Goal: Information Seeking & Learning: Learn about a topic

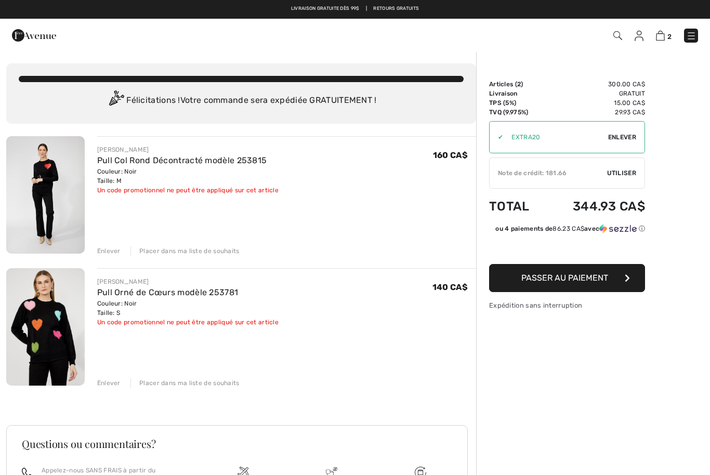
click at [181, 163] on link "Pull Col Rond Décontracté modèle 253815" at bounding box center [182, 160] width 170 height 10
click at [175, 157] on link "Pull Col Rond Décontracté modèle 253815" at bounding box center [182, 160] width 170 height 10
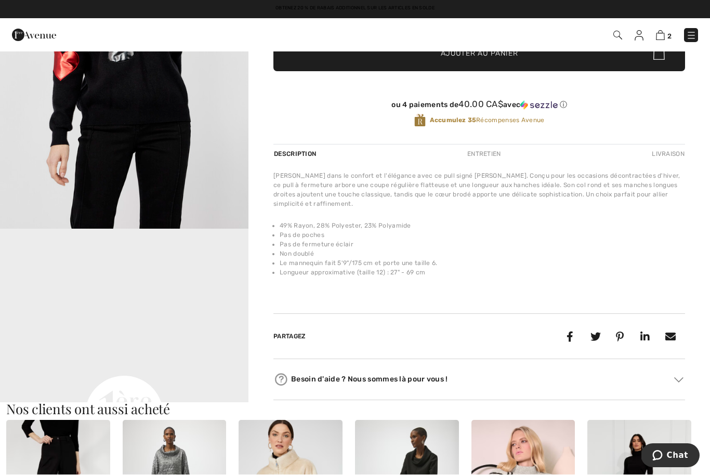
scroll to position [232, 0]
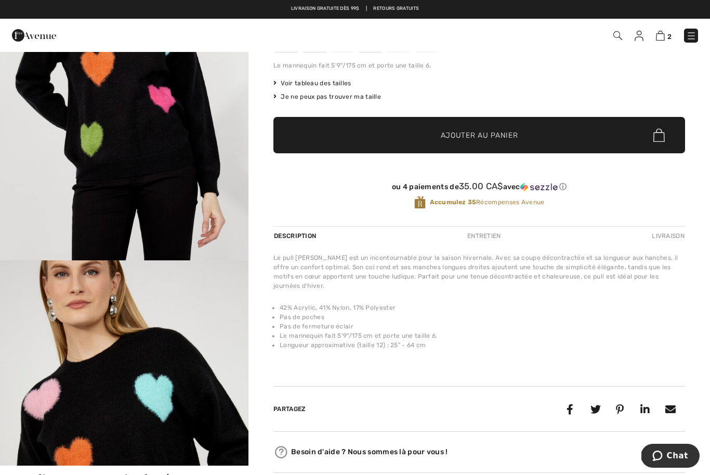
click at [692, 33] on img at bounding box center [691, 36] width 10 height 10
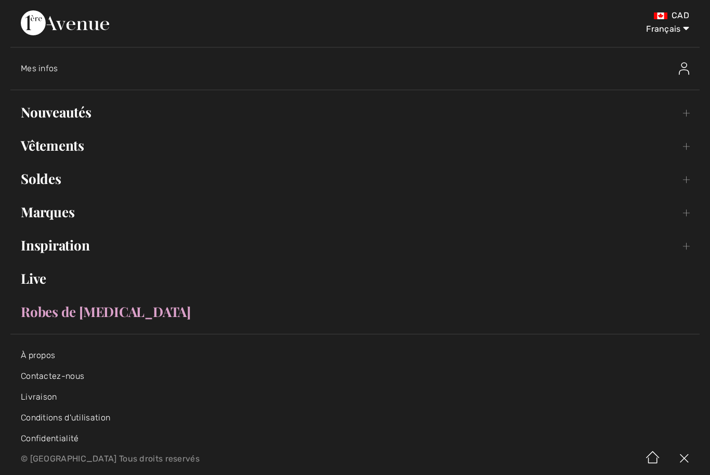
click at [52, 182] on link "Soldes Toggle submenu" at bounding box center [354, 178] width 689 height 23
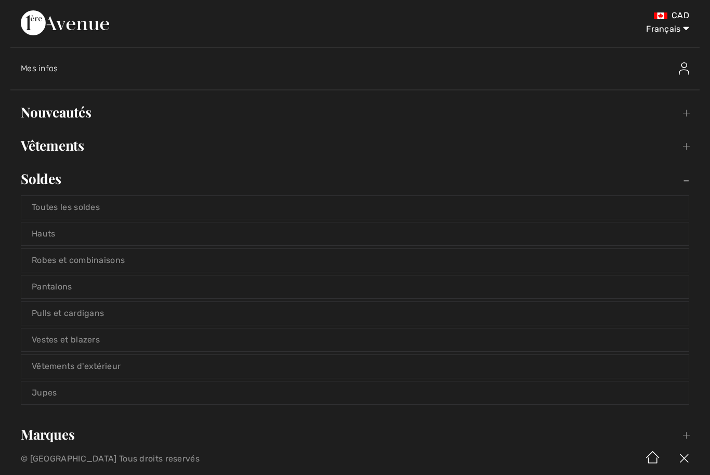
click at [109, 317] on link "Pulls et cardigans" at bounding box center [354, 313] width 667 height 23
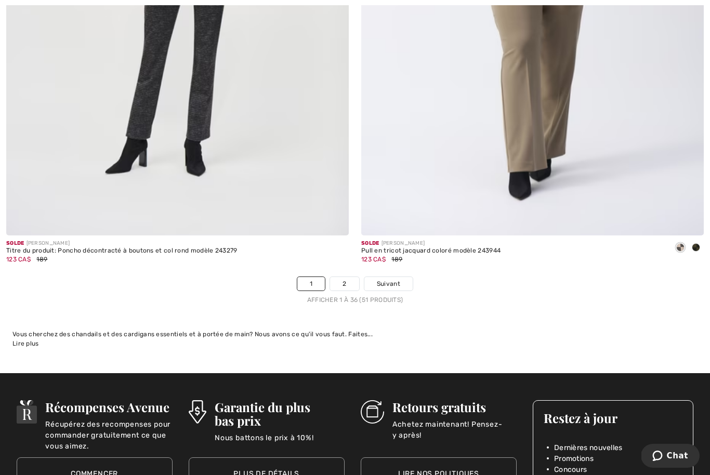
scroll to position [10151, 0]
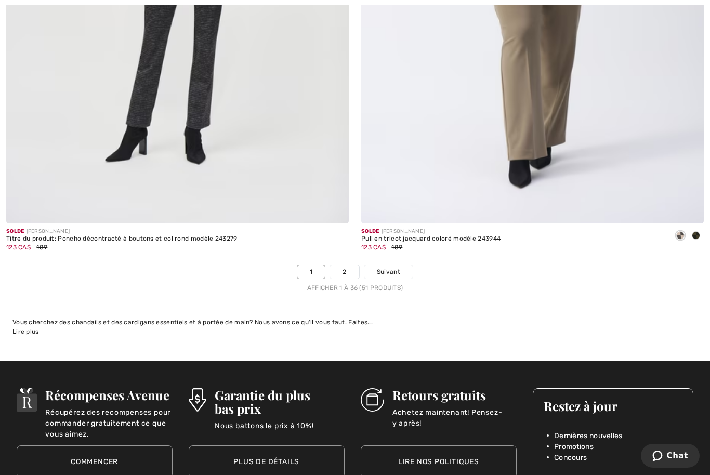
click at [390, 268] on span "Suivant" at bounding box center [388, 271] width 23 height 9
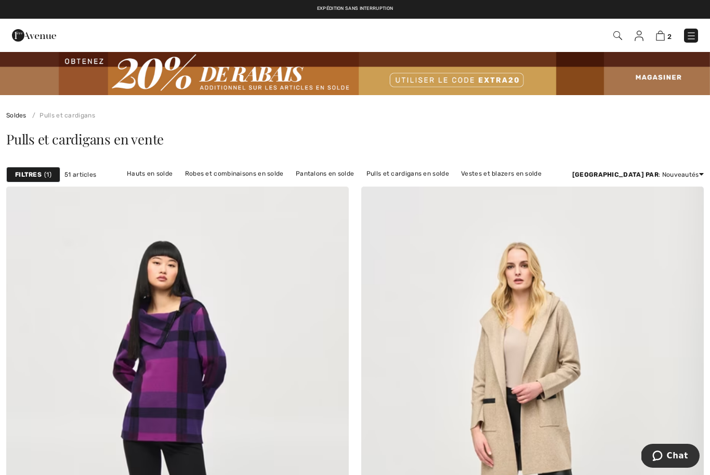
click at [488, 175] on link "Vestes et blazers en solde" at bounding box center [501, 174] width 91 height 14
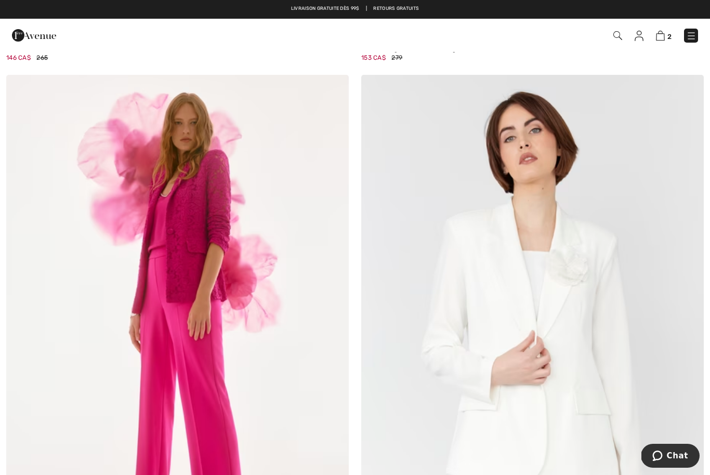
scroll to position [9134, 0]
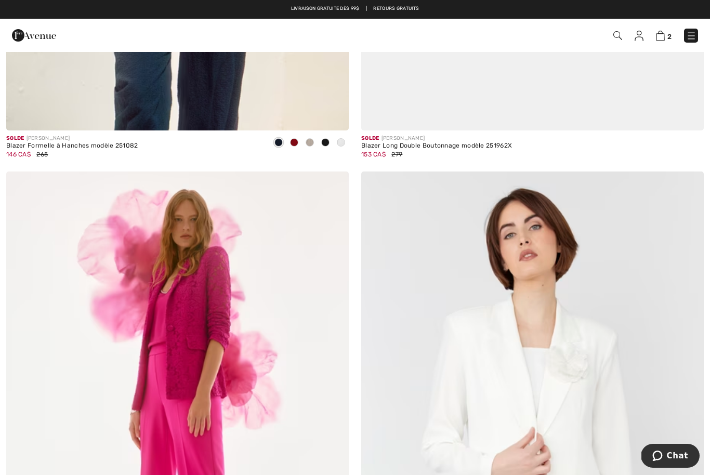
click at [192, 359] on img at bounding box center [177, 429] width 342 height 514
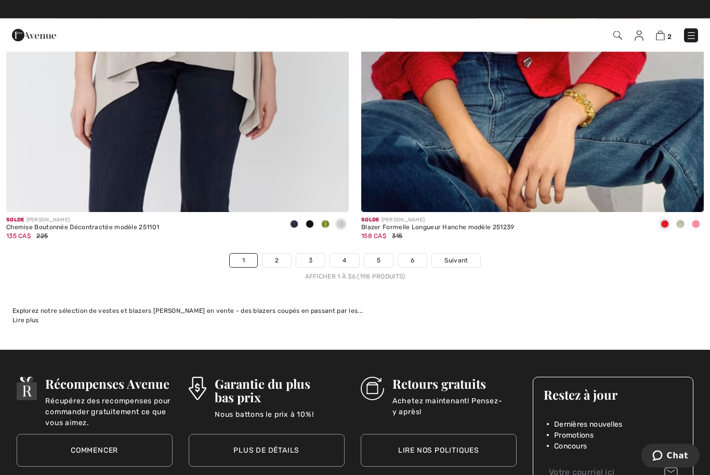
scroll to position [10162, 0]
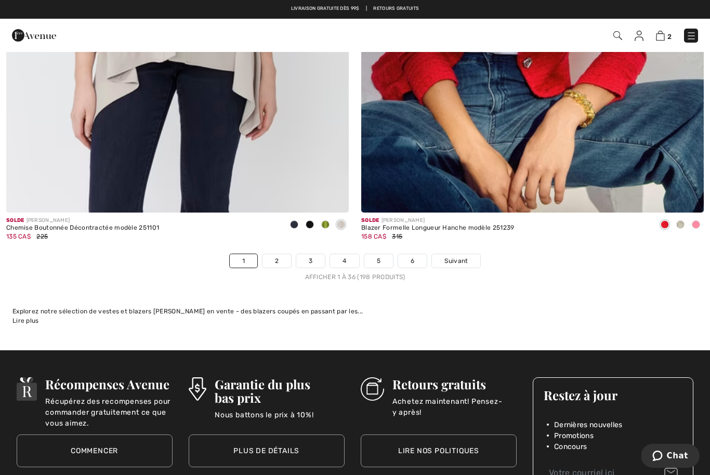
click at [459, 254] on link "Suivant" at bounding box center [456, 261] width 48 height 14
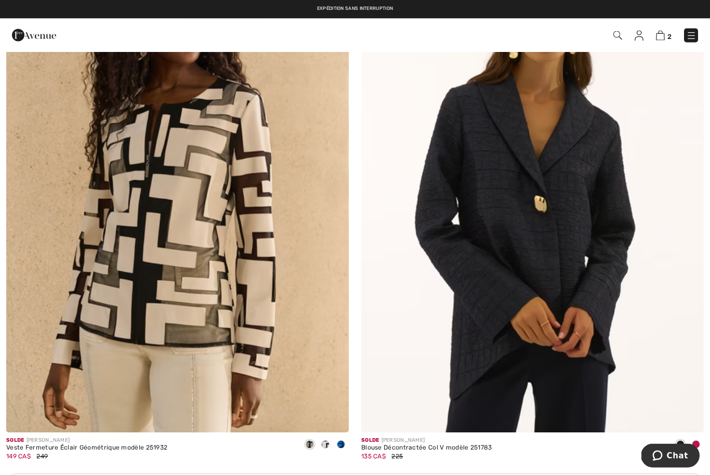
scroll to position [3041, 0]
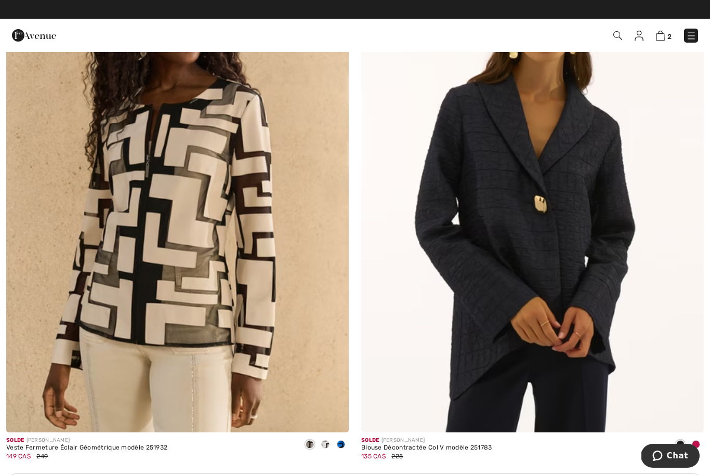
click at [458, 298] on img at bounding box center [532, 176] width 342 height 514
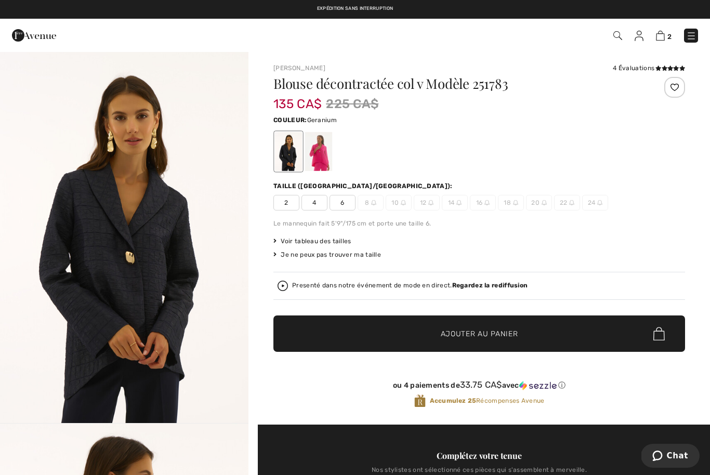
click at [328, 164] on div at bounding box center [318, 151] width 27 height 39
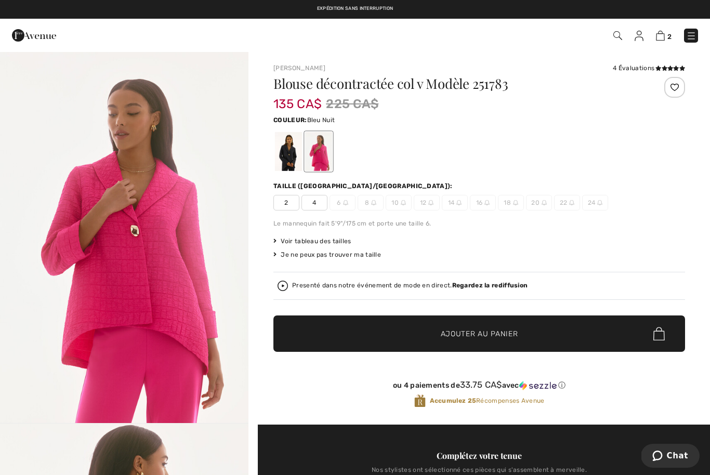
click at [283, 158] on div at bounding box center [288, 151] width 27 height 39
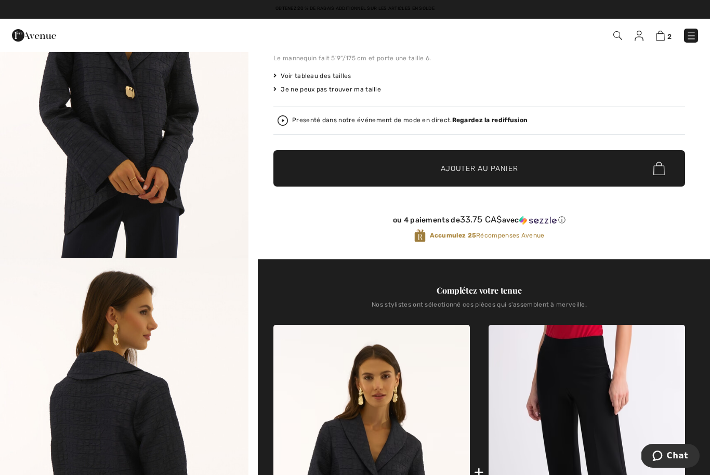
scroll to position [167, 0]
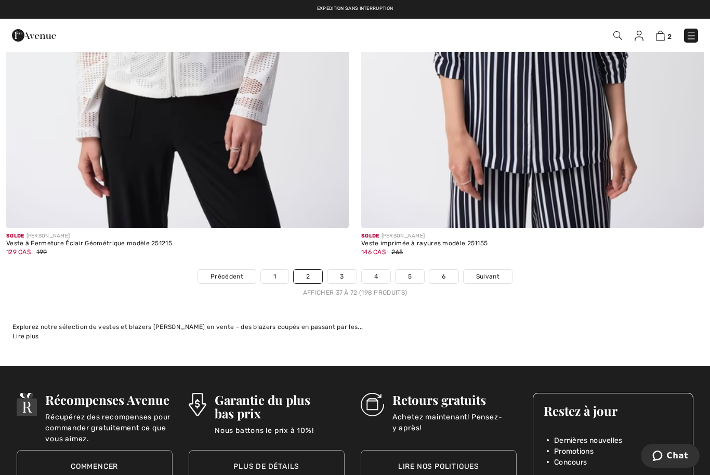
scroll to position [10144, 0]
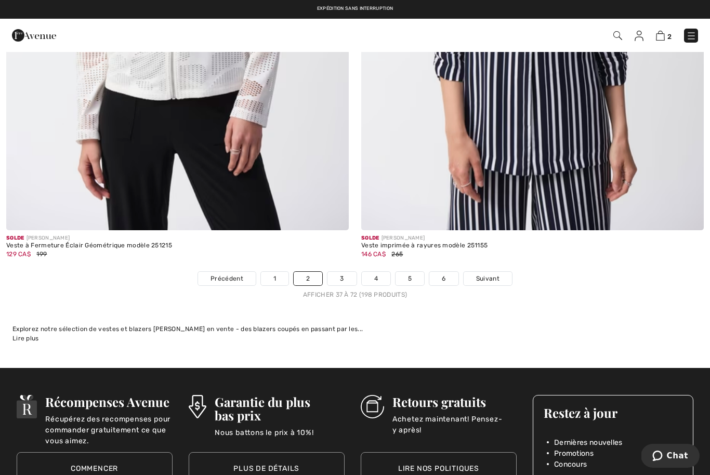
click at [345, 272] on link "3" at bounding box center [341, 279] width 29 height 14
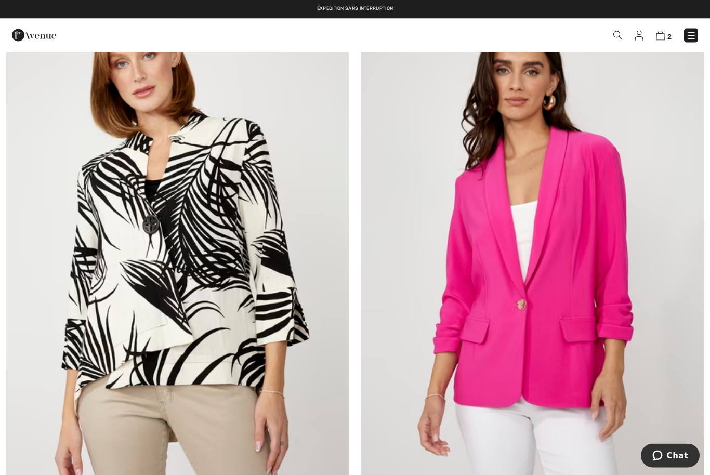
scroll to position [4742, 0]
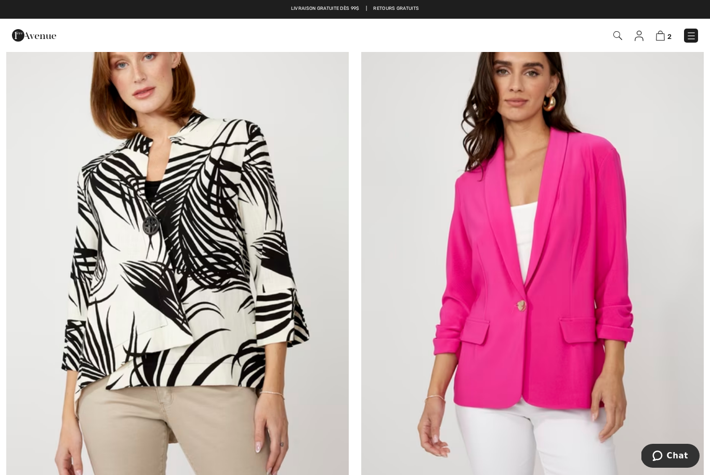
click at [480, 300] on img at bounding box center [532, 248] width 342 height 514
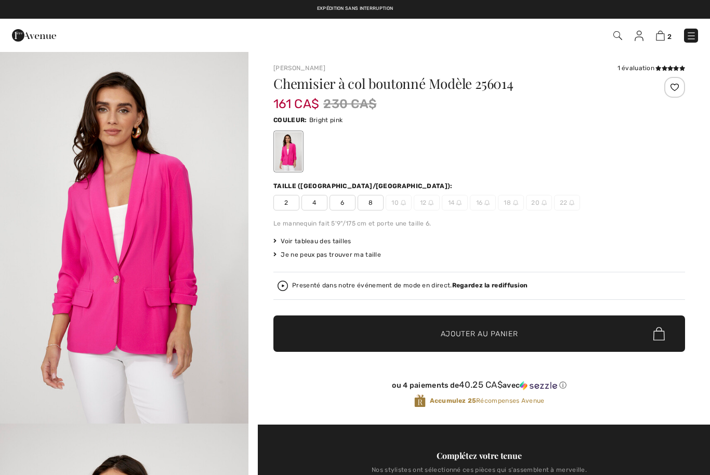
checkbox input "true"
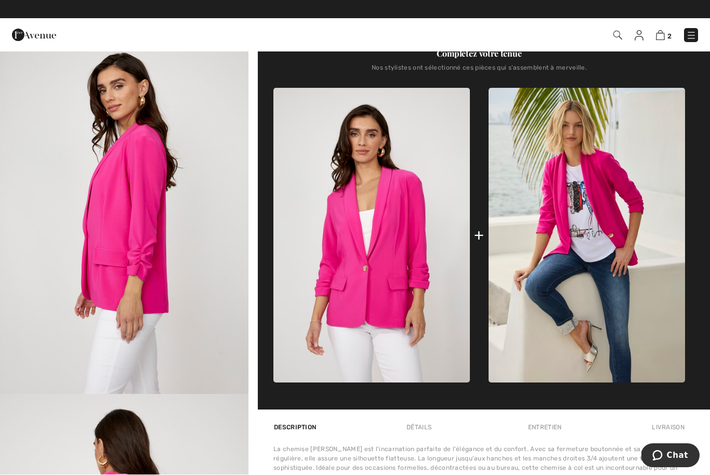
scroll to position [402, 0]
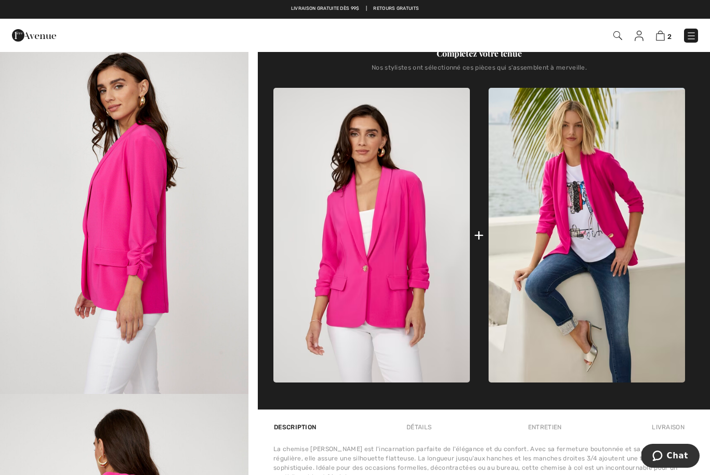
click at [582, 238] on img at bounding box center [587, 235] width 196 height 295
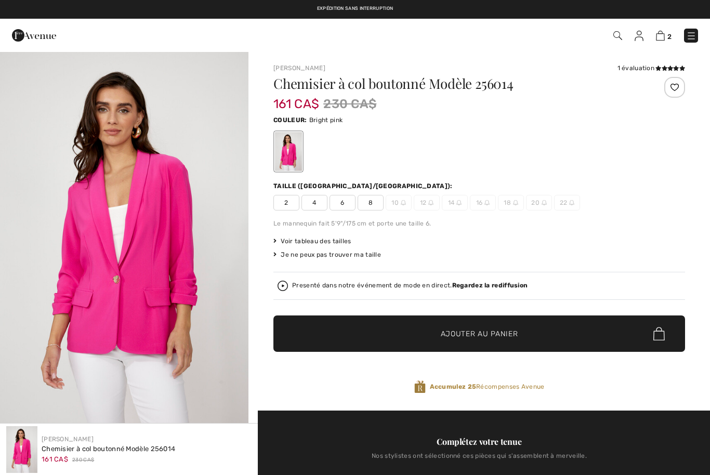
checkbox input "true"
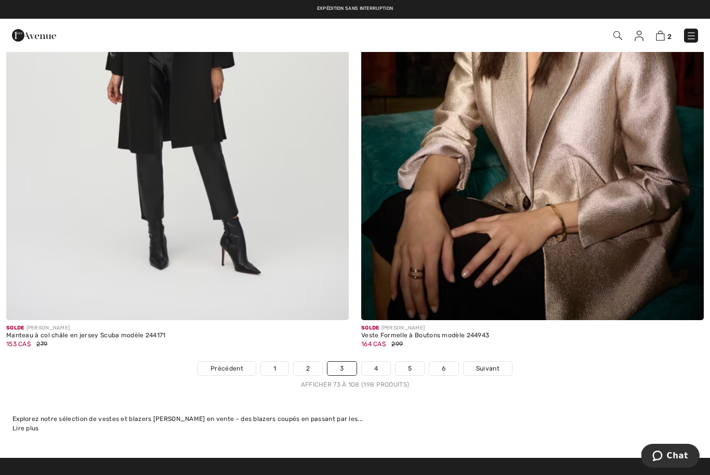
scroll to position [10053, 0]
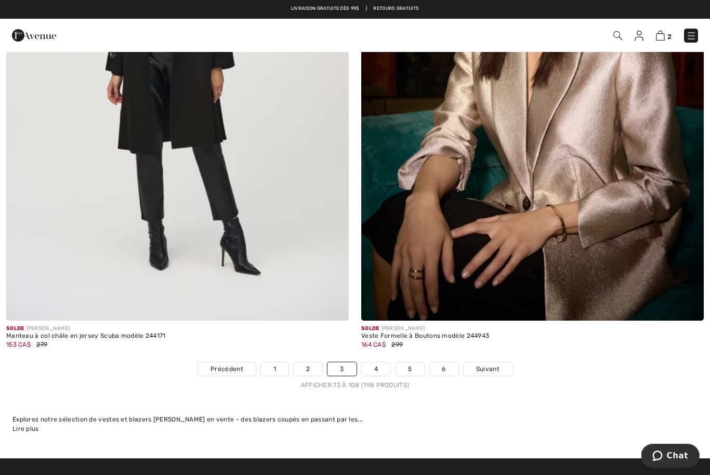
click at [376, 362] on link "4" at bounding box center [376, 369] width 29 height 14
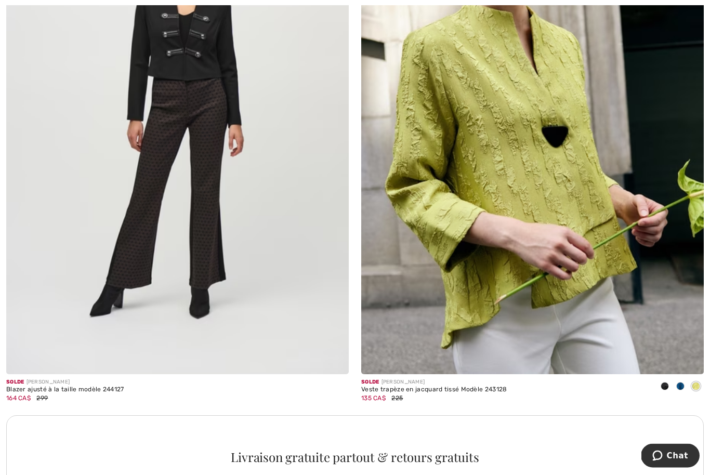
scroll to position [3100, 0]
click at [466, 259] on img at bounding box center [532, 118] width 342 height 514
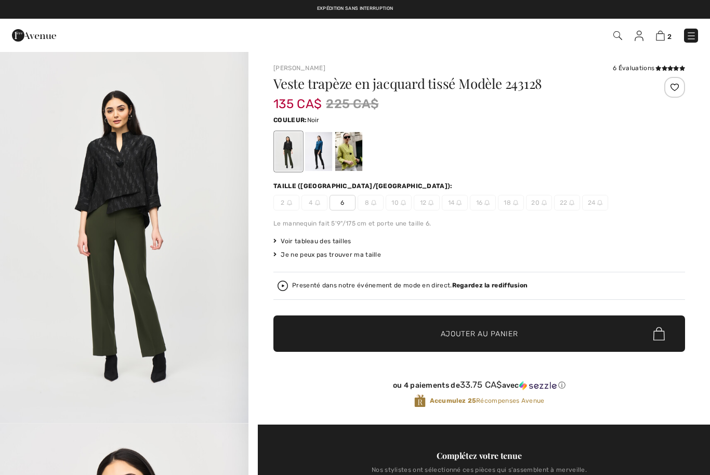
checkbox input "true"
click at [320, 157] on div at bounding box center [318, 151] width 27 height 39
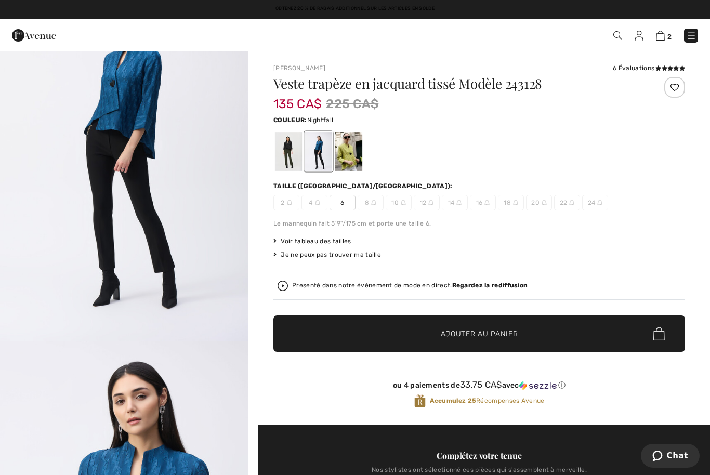
scroll to position [83, 0]
click at [346, 162] on div at bounding box center [348, 151] width 27 height 39
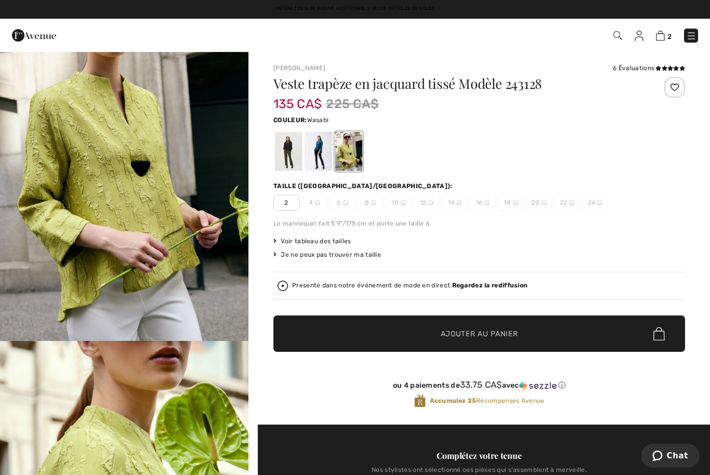
scroll to position [0, 0]
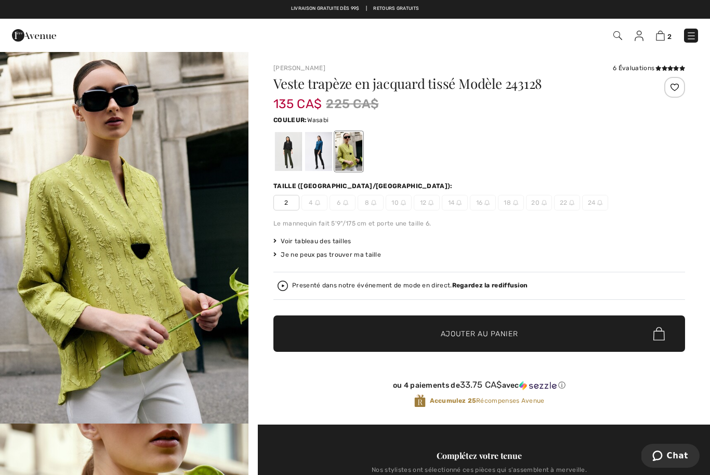
click at [315, 159] on div at bounding box center [318, 151] width 27 height 39
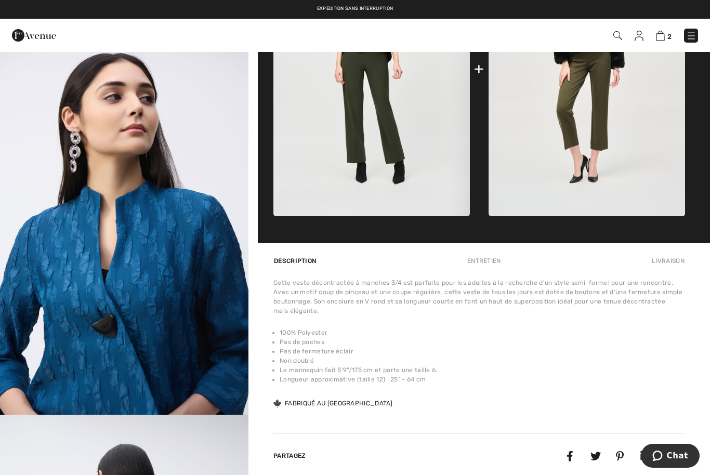
click at [152, 307] on img "3 / 8" at bounding box center [124, 228] width 248 height 372
click at [106, 1] on div "Expédition sans interruption Obtenez 20 % de rabais additionnel sur les article…" at bounding box center [355, 9] width 710 height 19
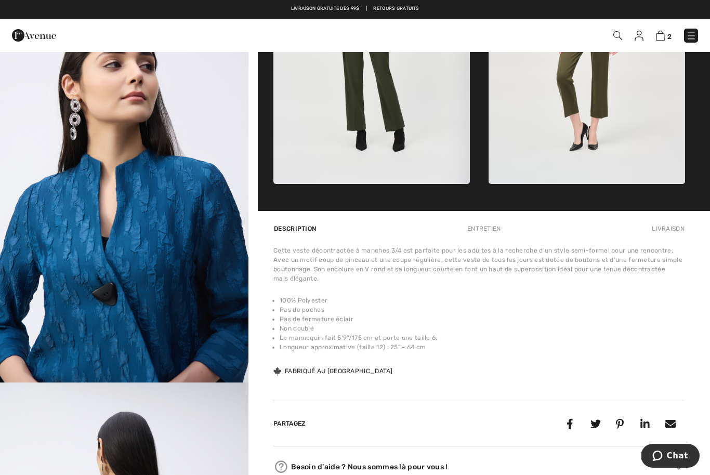
scroll to position [603, 0]
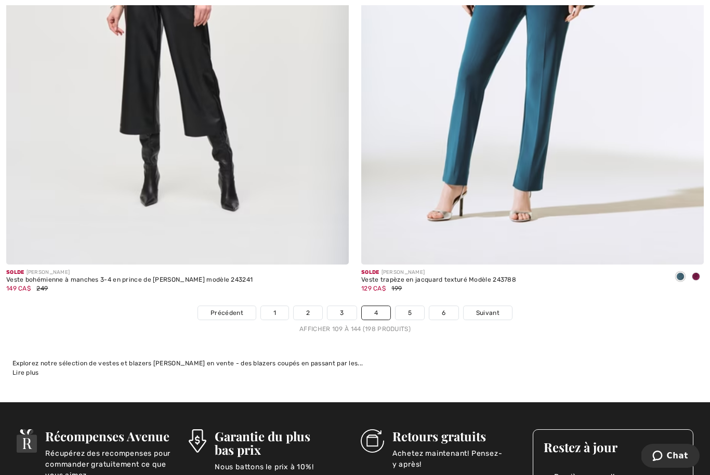
scroll to position [10112, 0]
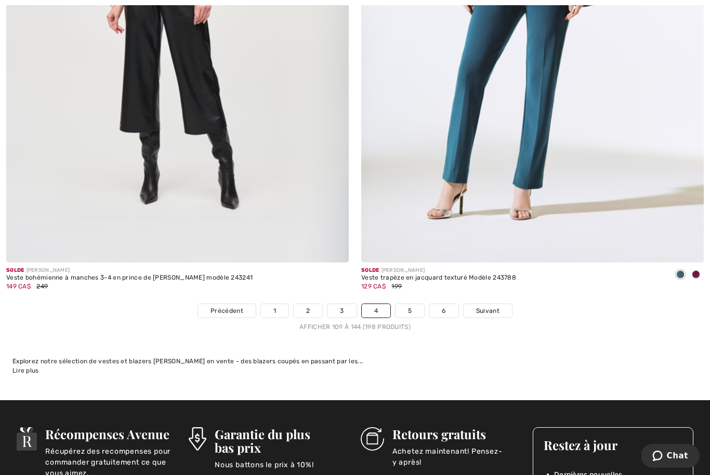
click at [410, 304] on link "5" at bounding box center [410, 311] width 29 height 14
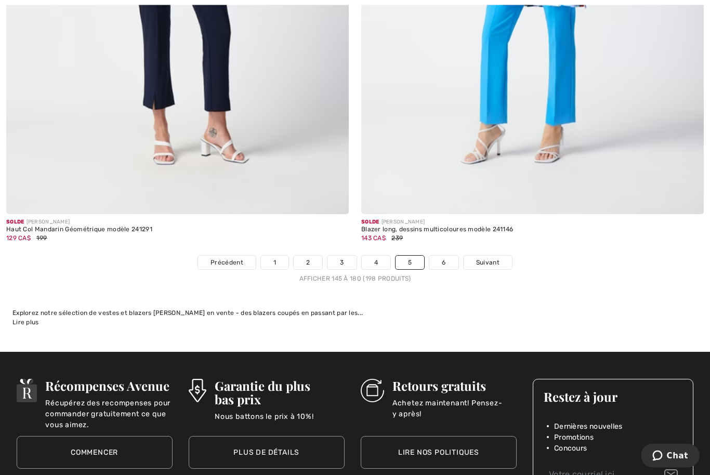
scroll to position [10160, 0]
click at [443, 256] on link "6" at bounding box center [443, 263] width 29 height 14
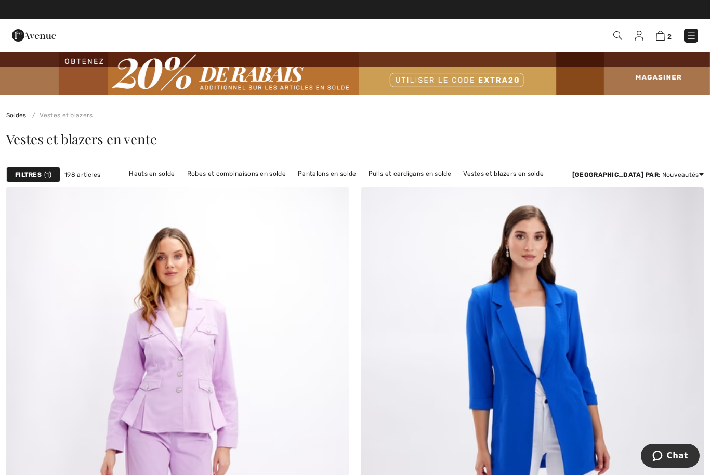
click at [692, 34] on img at bounding box center [691, 36] width 10 height 10
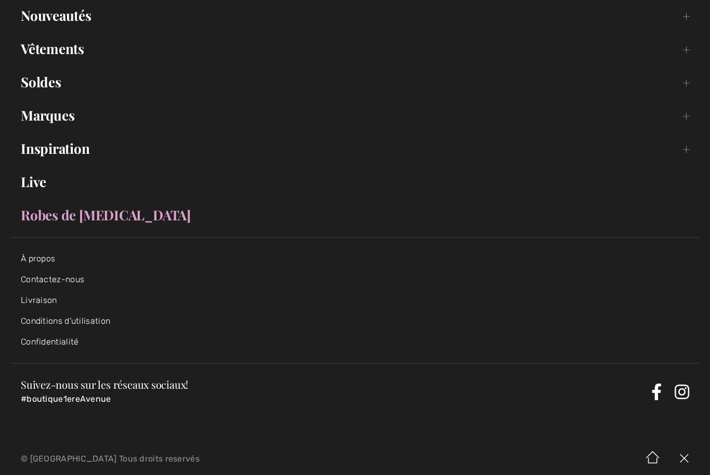
scroll to position [96, 0]
click at [81, 279] on link "Contactez-nous" at bounding box center [52, 280] width 63 height 10
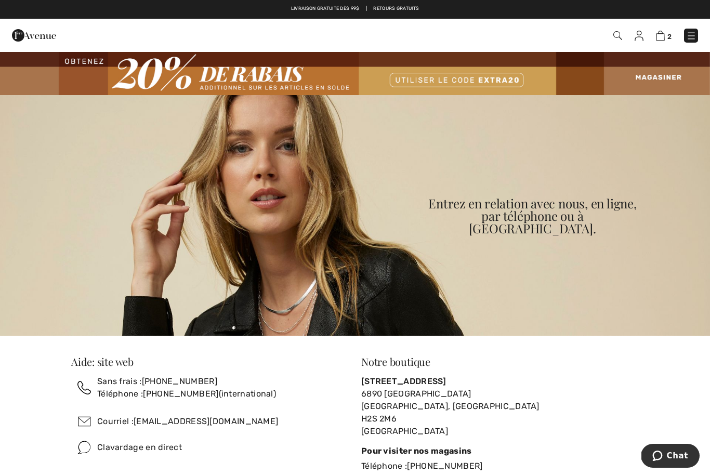
click at [665, 38] on img at bounding box center [660, 36] width 9 height 10
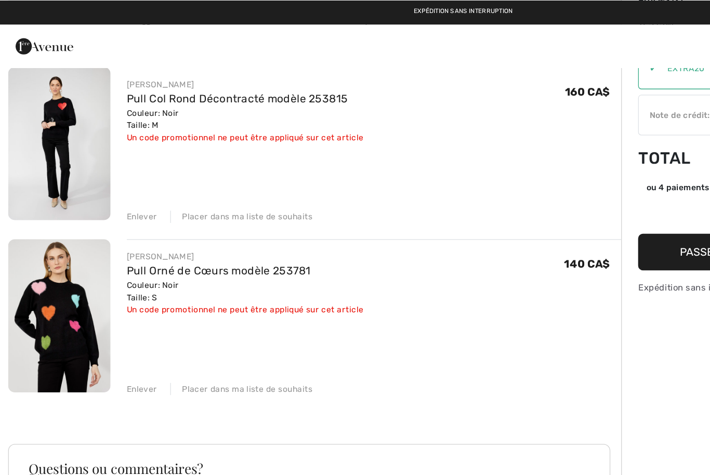
scroll to position [85, 0]
